Goal: Find specific page/section: Find specific page/section

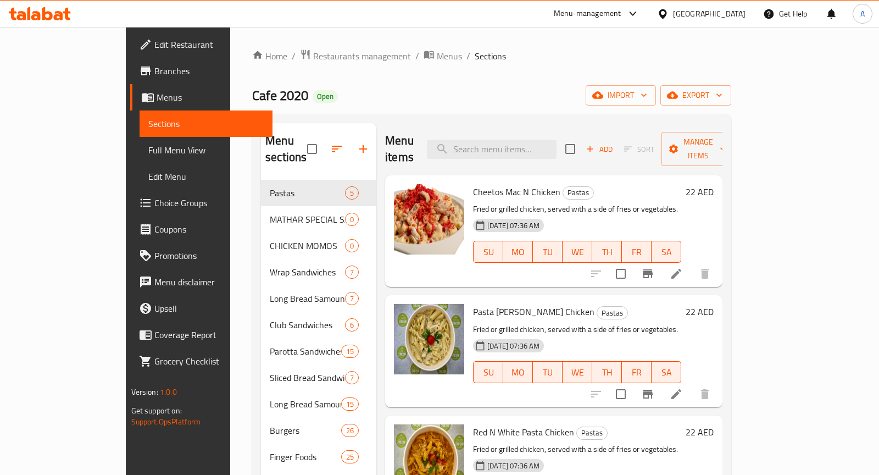
click at [313, 56] on span "Restaurants management" at bounding box center [362, 55] width 98 height 13
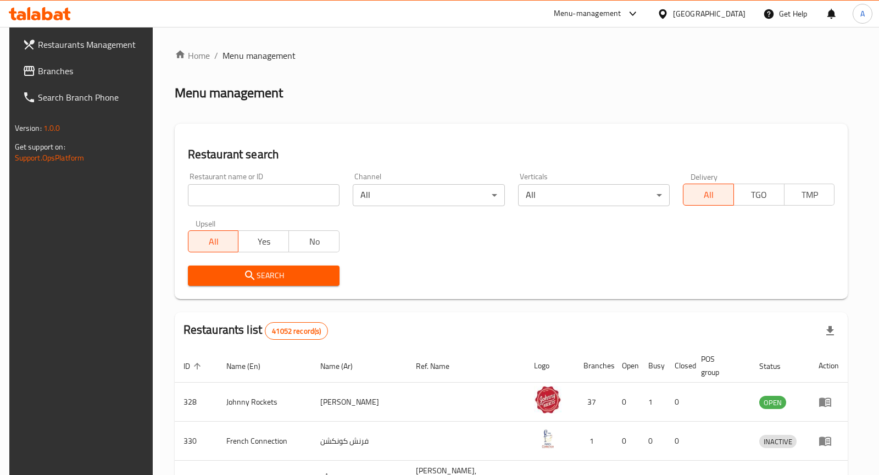
click at [305, 192] on input "search" at bounding box center [264, 195] width 152 height 22
paste input "Rukn Alsalat Restaurant"
type input "Rukn Alsalat Restaurant"
click at [275, 270] on span "Search" at bounding box center [264, 276] width 134 height 14
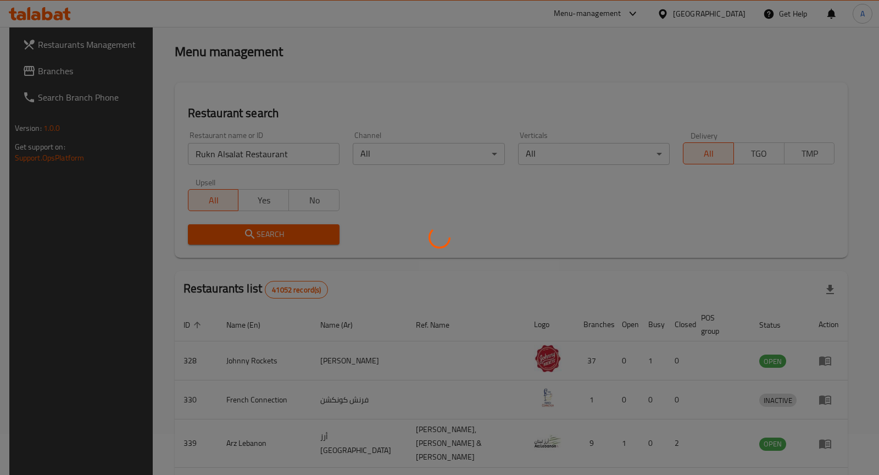
scroll to position [5, 0]
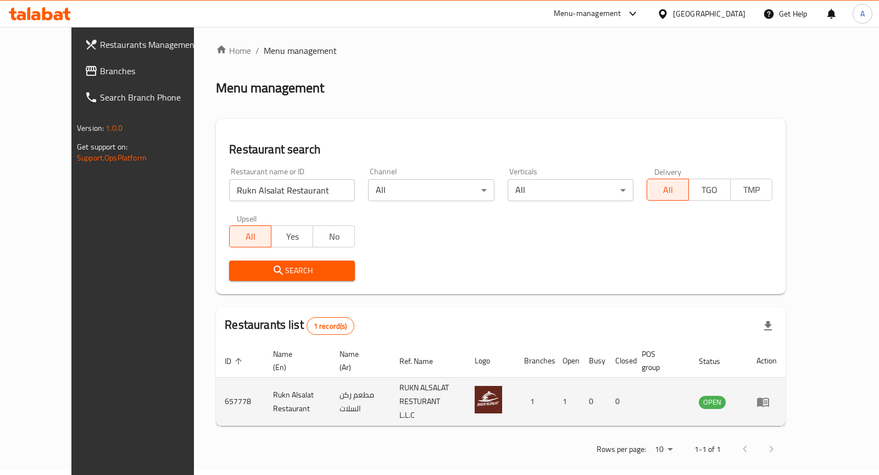
click at [770, 397] on icon "enhanced table" at bounding box center [762, 401] width 13 height 13
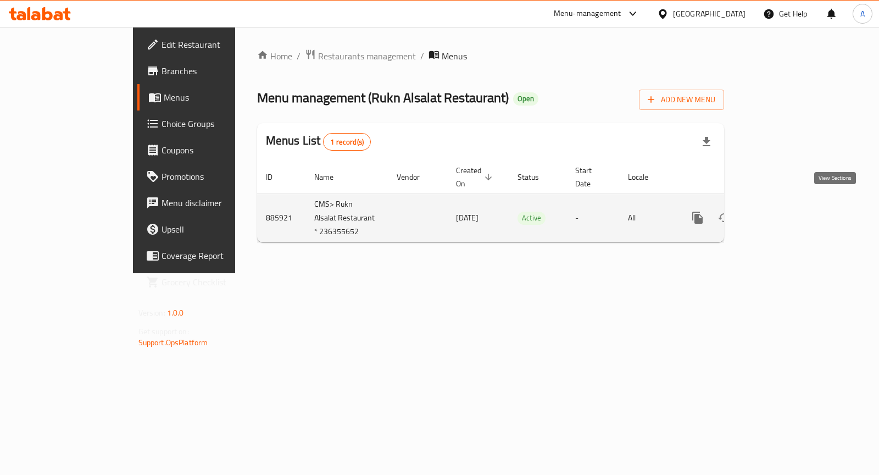
click at [783, 211] on icon "enhanced table" at bounding box center [776, 217] width 13 height 13
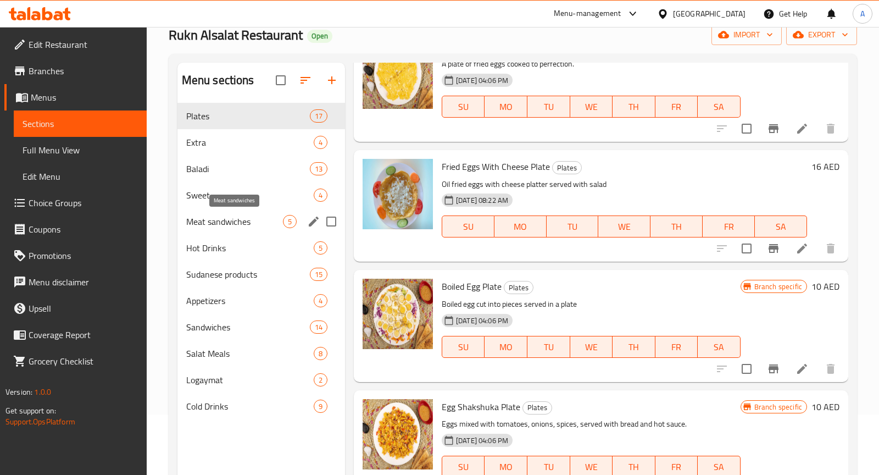
scroll to position [62, 0]
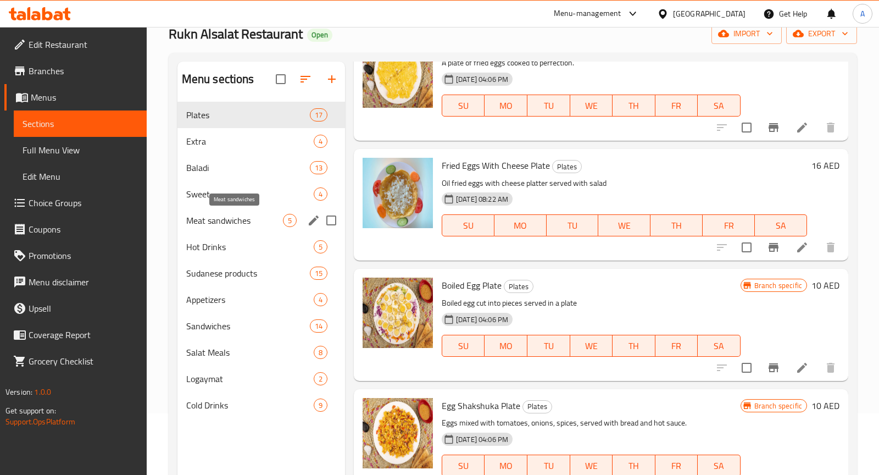
click at [263, 225] on span "Meat sandwiches" at bounding box center [234, 220] width 97 height 13
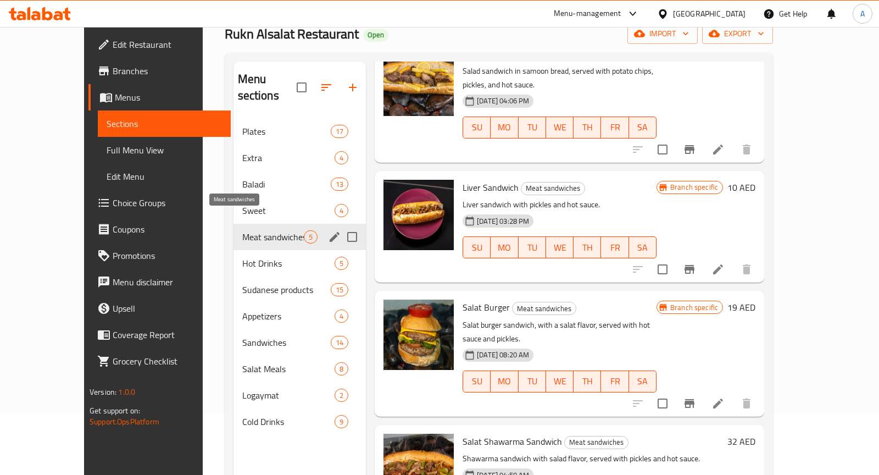
scroll to position [152, 0]
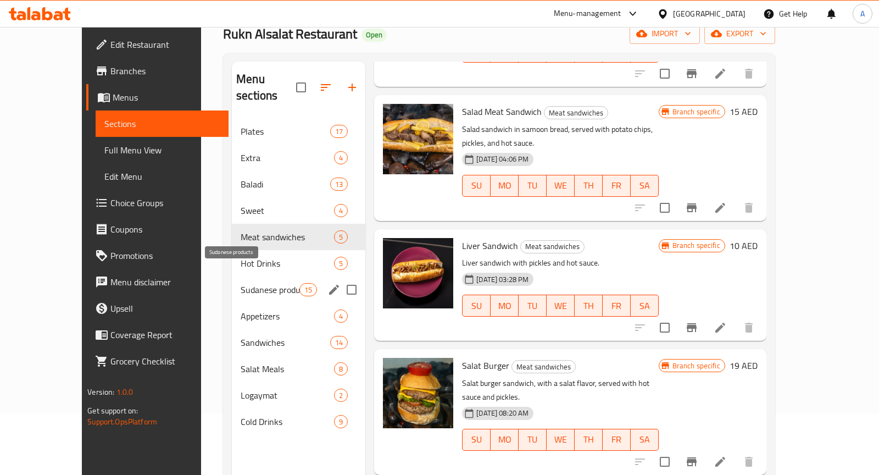
click at [257, 283] on span "Sudanese products" at bounding box center [270, 289] width 59 height 13
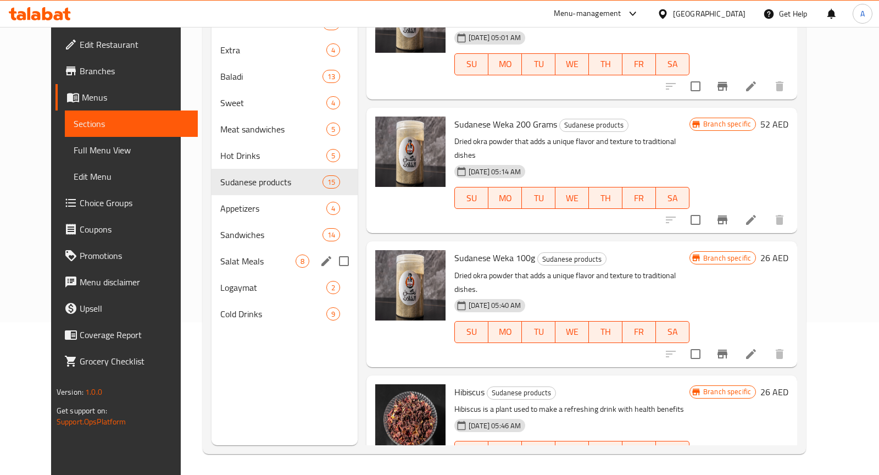
scroll to position [153, 0]
